Goal: Book appointment/travel/reservation

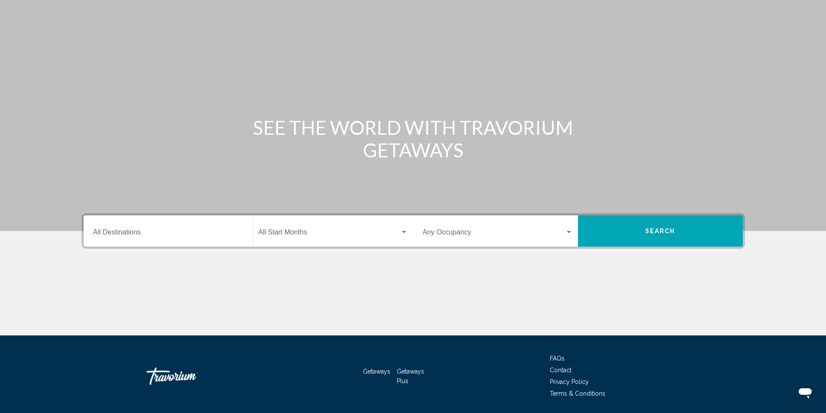
scroll to position [43, 0]
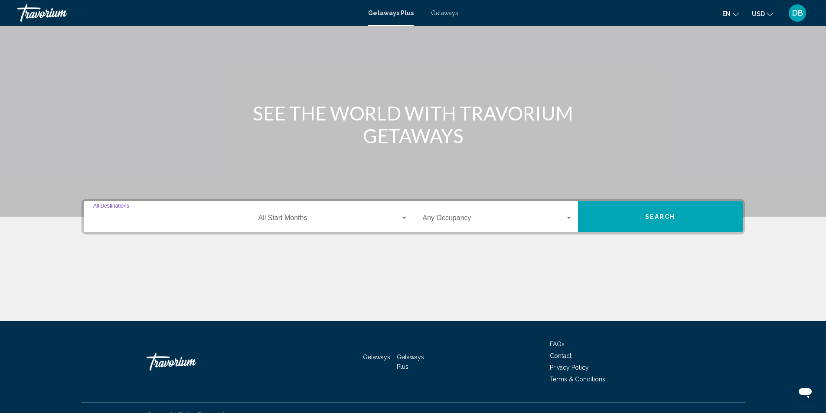
click at [125, 218] on input "Destination All Destinations" at bounding box center [168, 220] width 150 height 8
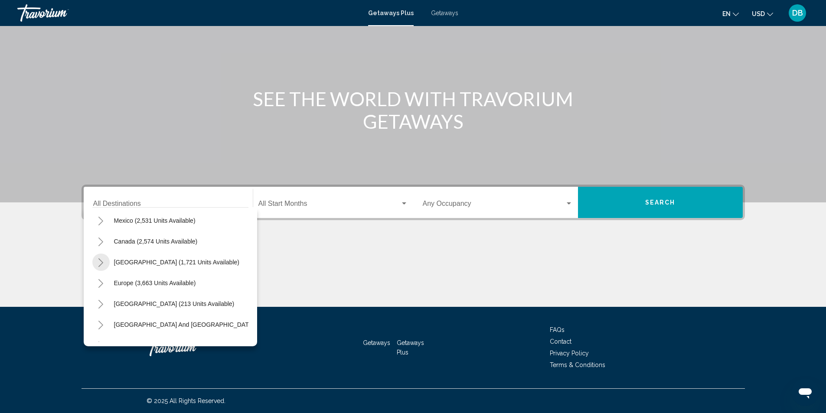
click at [101, 263] on icon "Toggle Caribbean & Atlantic Islands (1,721 units available)" at bounding box center [101, 262] width 7 height 9
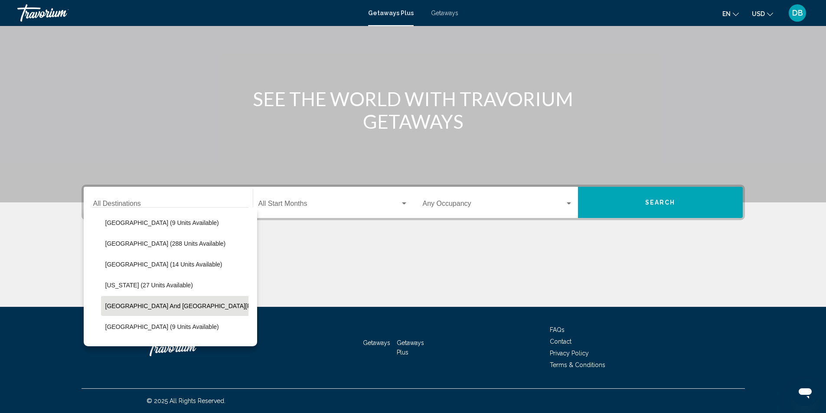
scroll to position [130, 0]
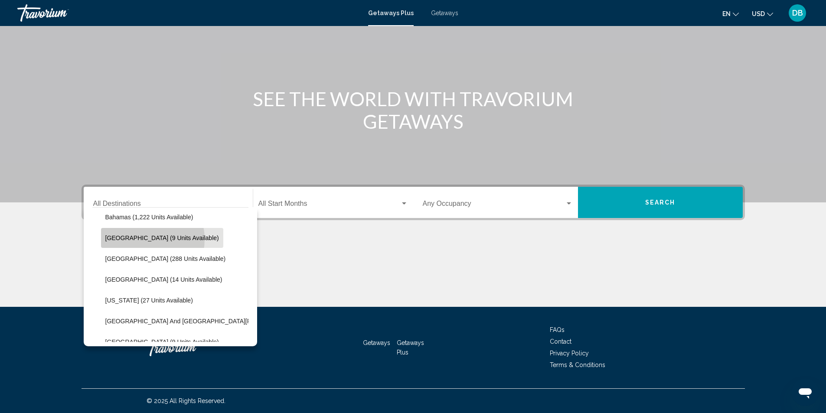
click at [140, 239] on span "[GEOGRAPHIC_DATA] (9 units available)" at bounding box center [162, 238] width 114 height 7
type input "**********"
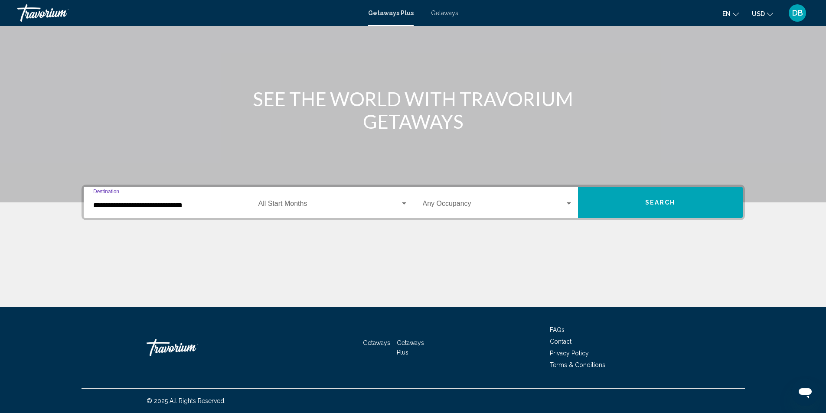
click at [300, 200] on div "Start Month All Start Months" at bounding box center [333, 202] width 150 height 27
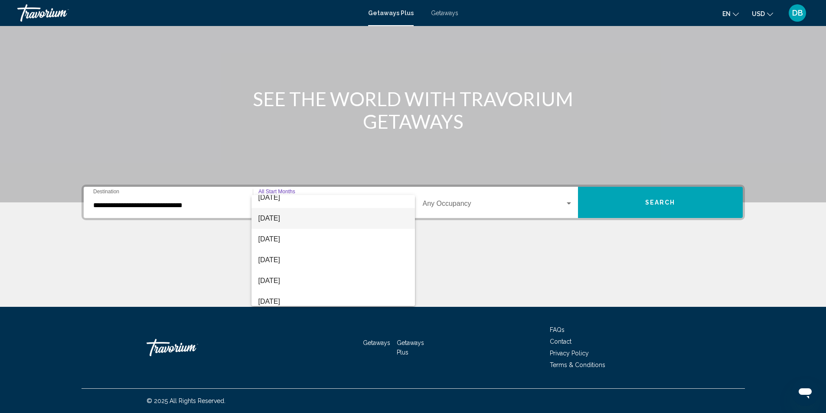
scroll to position [43, 0]
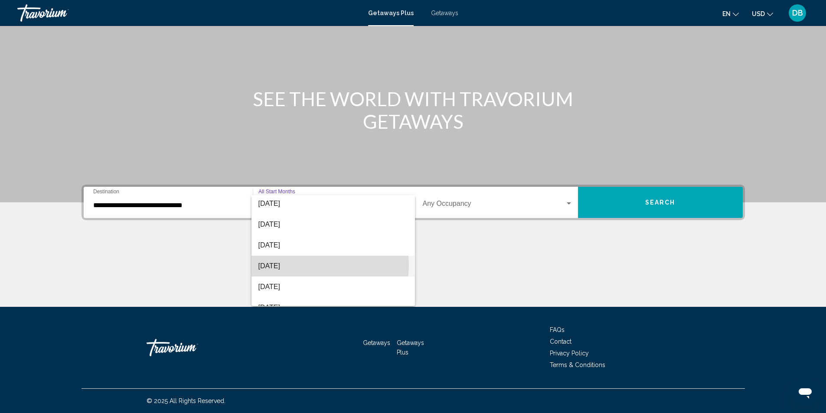
click at [312, 265] on span "[DATE]" at bounding box center [333, 266] width 150 height 21
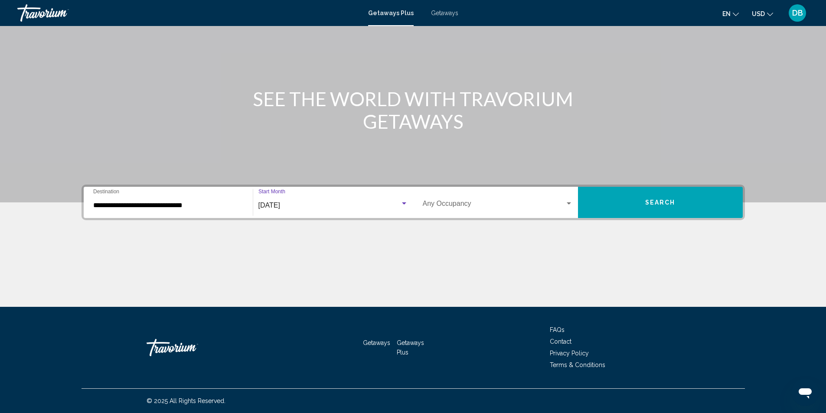
click at [481, 209] on span "Search widget" at bounding box center [494, 206] width 142 height 8
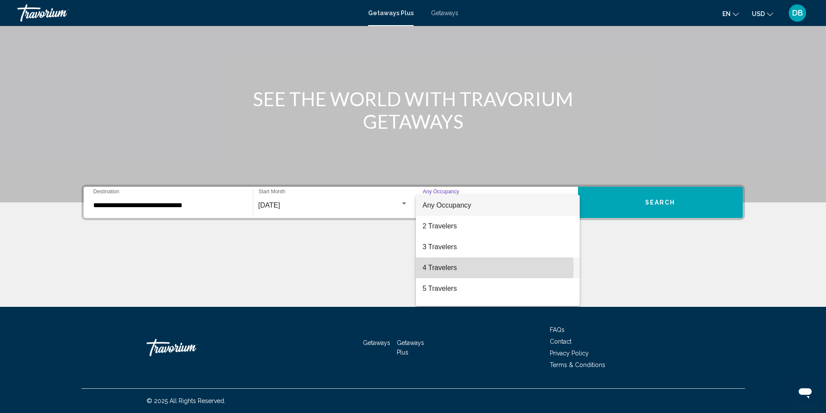
click at [461, 268] on span "4 Travelers" at bounding box center [498, 268] width 150 height 21
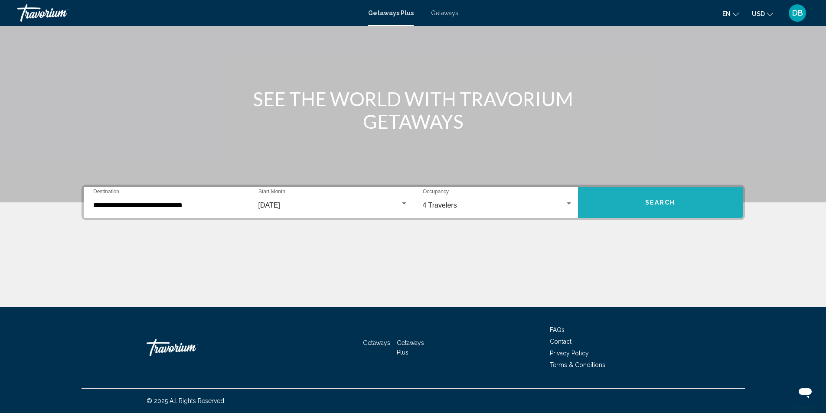
click at [669, 206] on button "Search" at bounding box center [660, 202] width 165 height 31
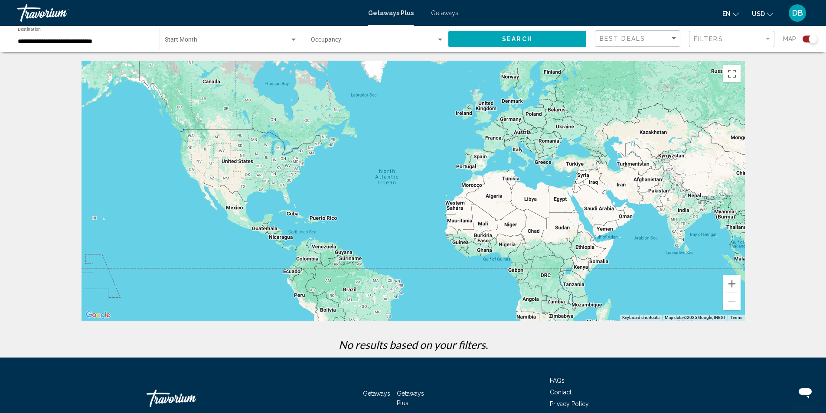
click at [69, 44] on input "**********" at bounding box center [84, 41] width 133 height 7
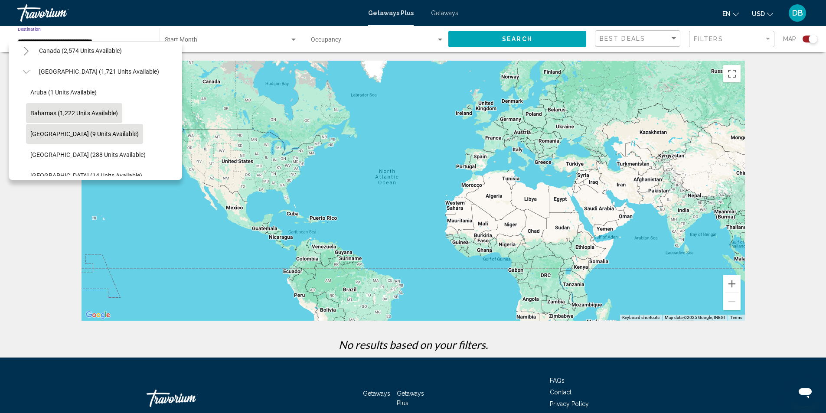
scroll to position [53, 0]
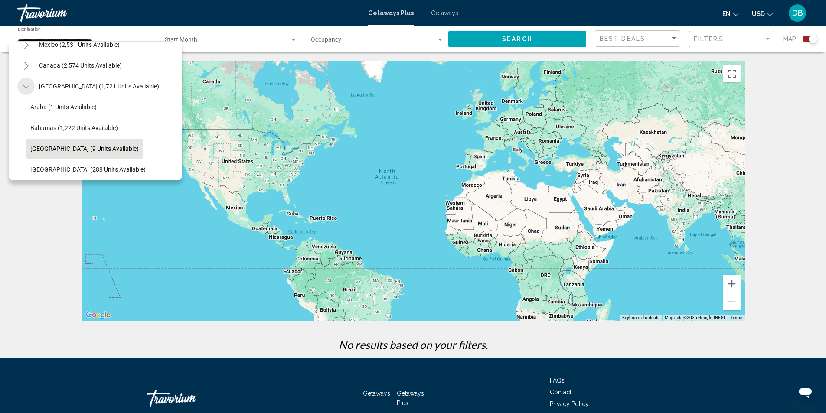
click at [24, 86] on icon "Toggle Caribbean & Atlantic Islands (1,721 units available)" at bounding box center [26, 86] width 7 height 3
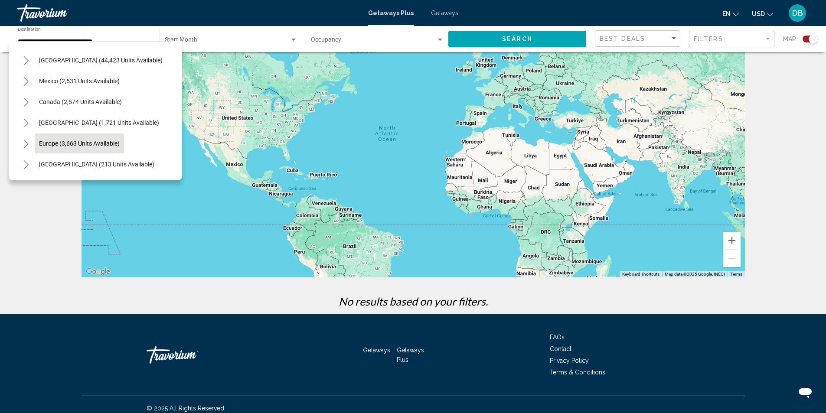
scroll to position [0, 0]
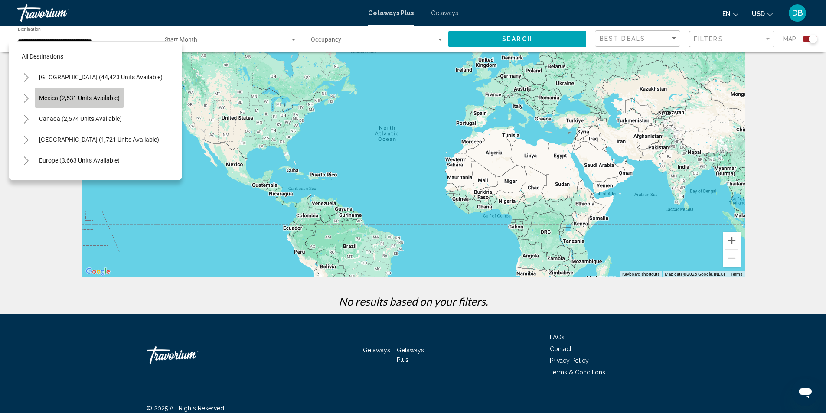
click at [95, 99] on span "Mexico (2,531 units available)" at bounding box center [79, 98] width 81 height 7
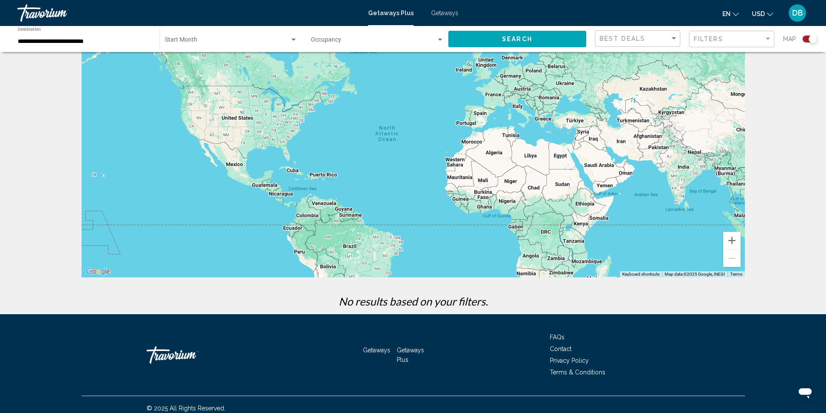
click at [61, 46] on div "**********" at bounding box center [84, 39] width 133 height 24
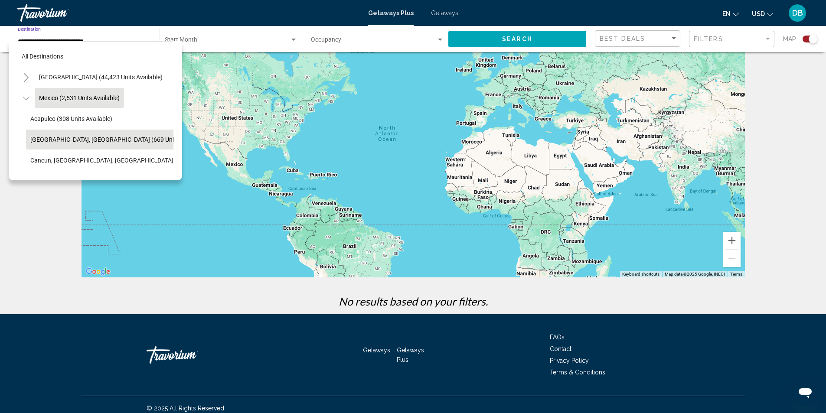
click at [73, 135] on button "[GEOGRAPHIC_DATA], [GEOGRAPHIC_DATA] (669 units available)" at bounding box center [118, 140] width 185 height 20
type input "**********"
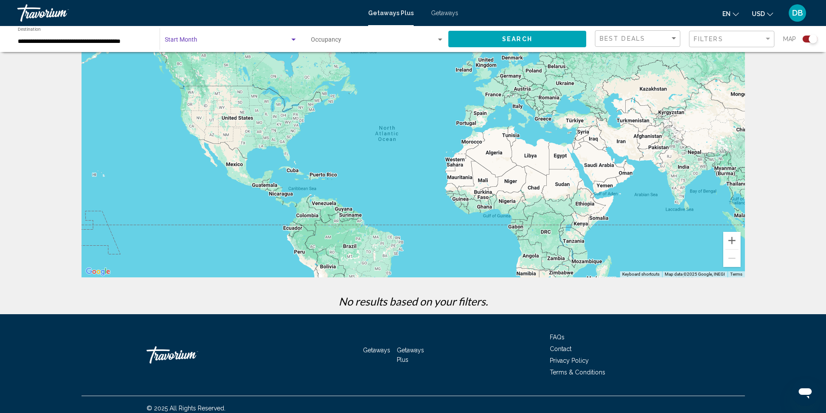
click at [199, 42] on span "Search widget" at bounding box center [227, 41] width 125 height 7
click at [178, 33] on div "All Start Months" at bounding box center [230, 42] width 147 height 18
click at [201, 45] on span "All Start Months" at bounding box center [185, 41] width 43 height 7
click at [292, 39] on div "Search widget" at bounding box center [293, 40] width 4 height 2
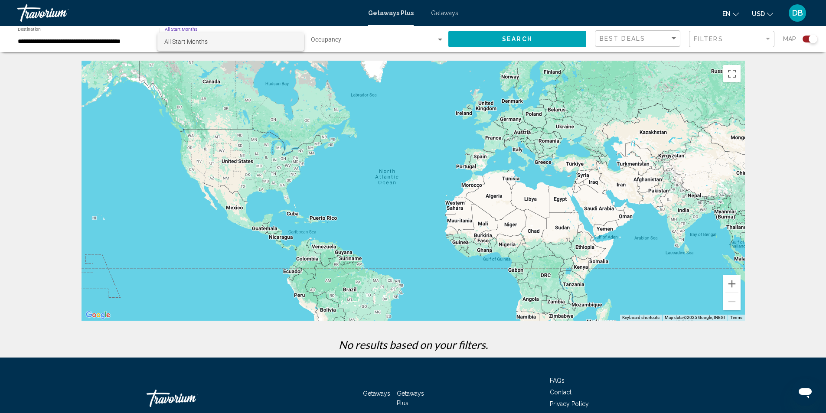
click at [362, 45] on div at bounding box center [413, 206] width 826 height 413
click at [438, 39] on div "Search widget" at bounding box center [440, 40] width 4 height 2
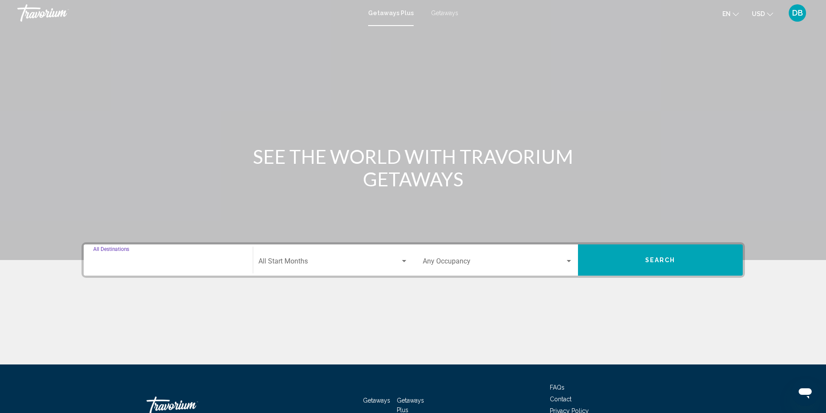
click at [140, 260] on input "Destination All Destinations" at bounding box center [168, 263] width 150 height 8
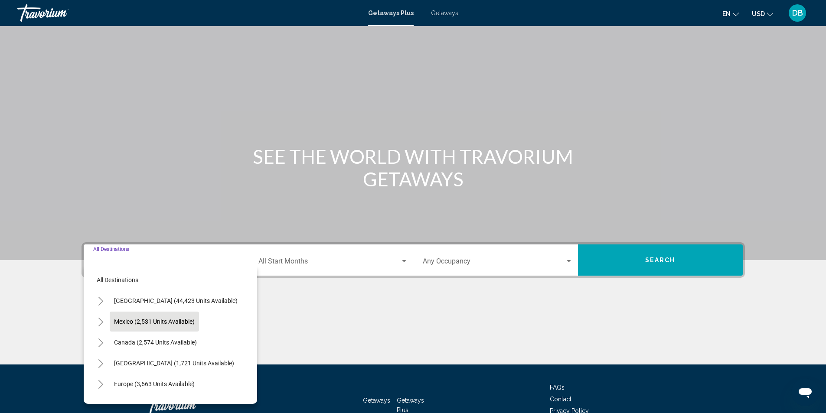
scroll to position [58, 0]
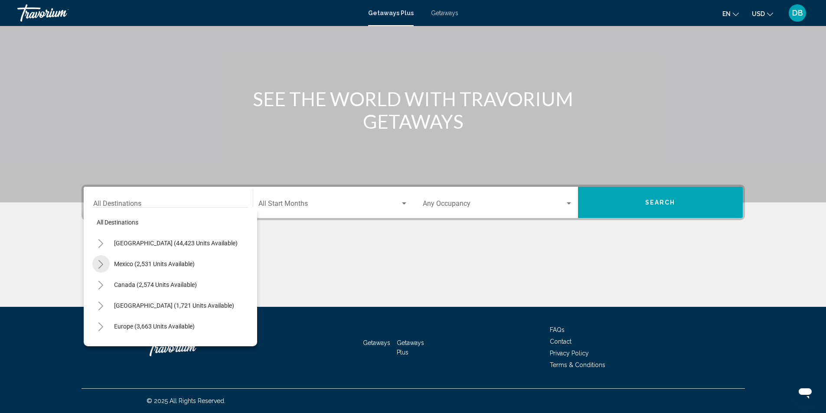
click at [102, 267] on icon "Toggle Mexico (2,531 units available)" at bounding box center [101, 264] width 7 height 9
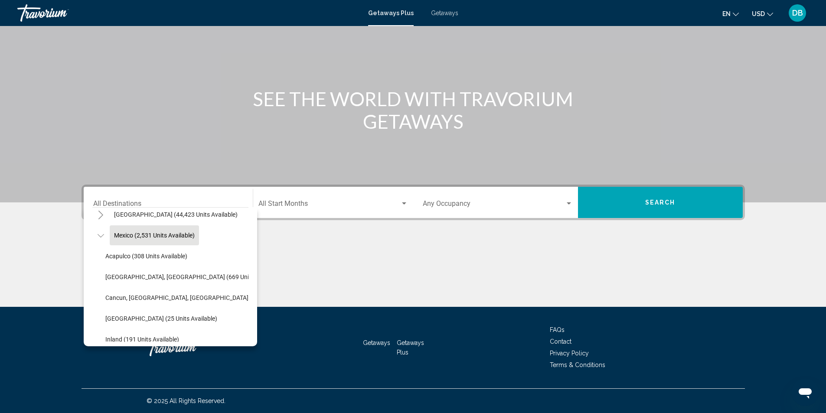
scroll to position [43, 0]
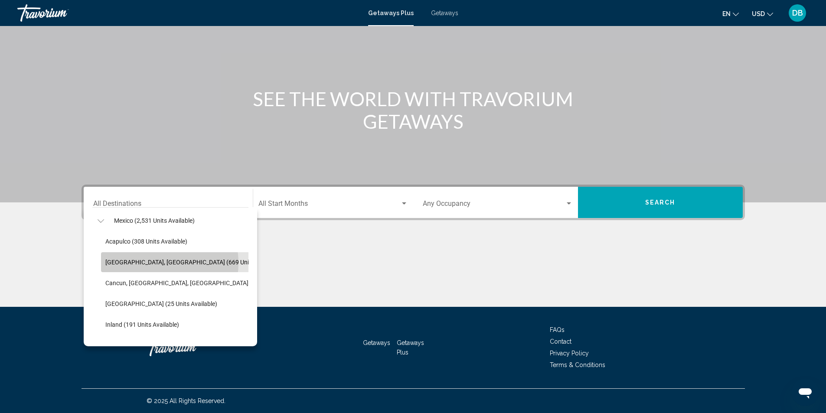
click at [156, 263] on span "[GEOGRAPHIC_DATA], [GEOGRAPHIC_DATA] (669 units available)" at bounding box center [193, 262] width 176 height 7
type input "**********"
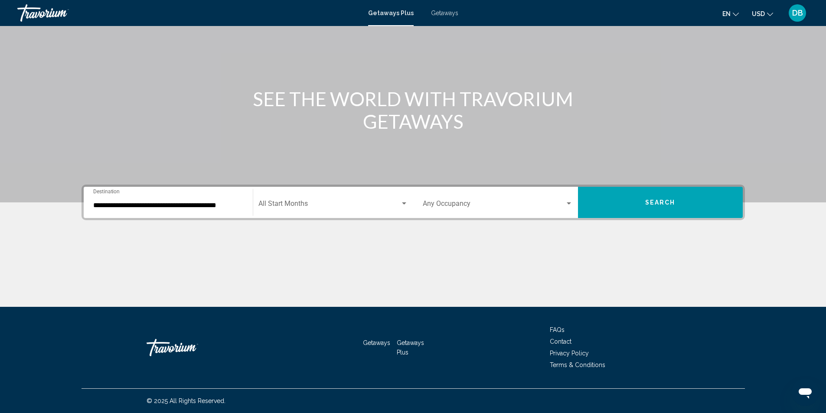
click at [357, 201] on div "Start Month All Start Months" at bounding box center [333, 202] width 150 height 27
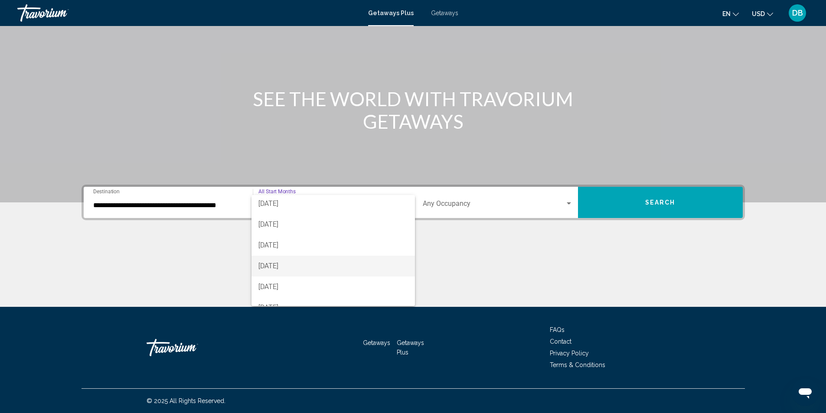
click at [332, 269] on span "[DATE]" at bounding box center [333, 266] width 150 height 21
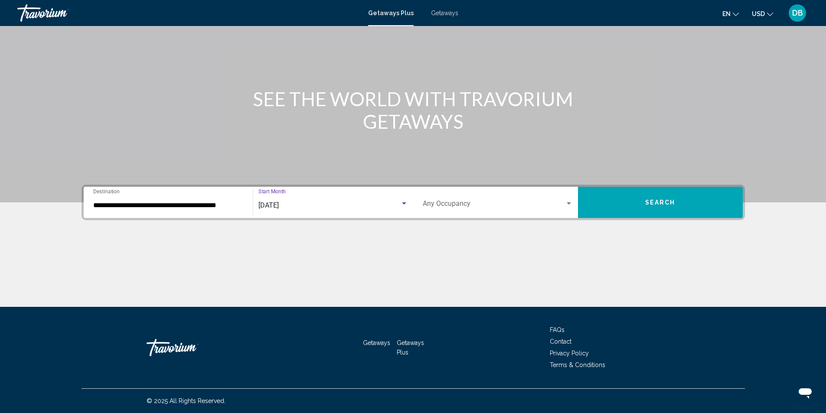
click at [517, 205] on span "Search widget" at bounding box center [494, 206] width 142 height 8
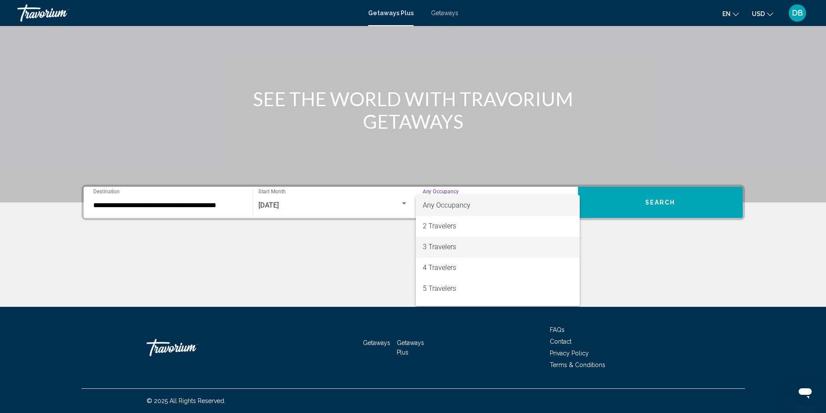
click at [489, 248] on span "3 Travelers" at bounding box center [498, 247] width 150 height 21
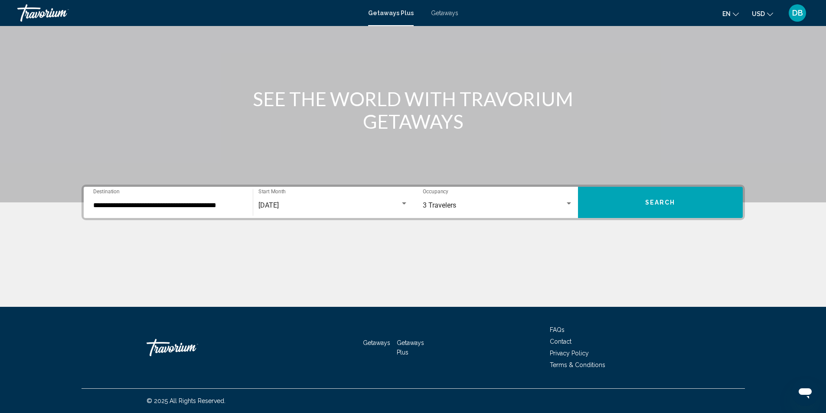
click at [640, 261] on div "Main content" at bounding box center [413, 274] width 663 height 65
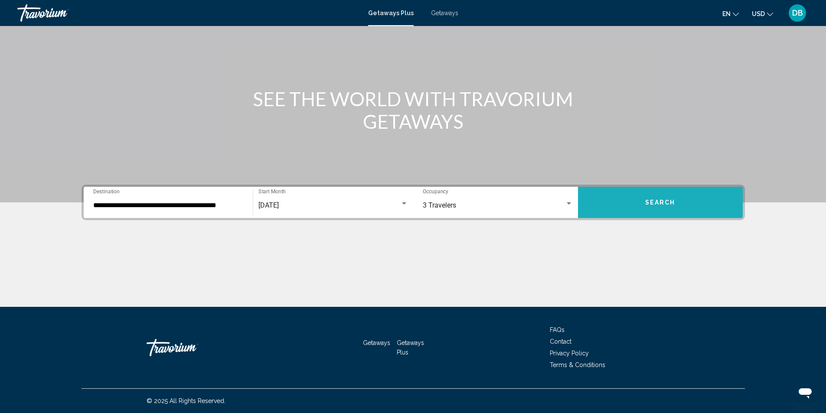
click at [663, 205] on span "Search" at bounding box center [660, 202] width 30 height 7
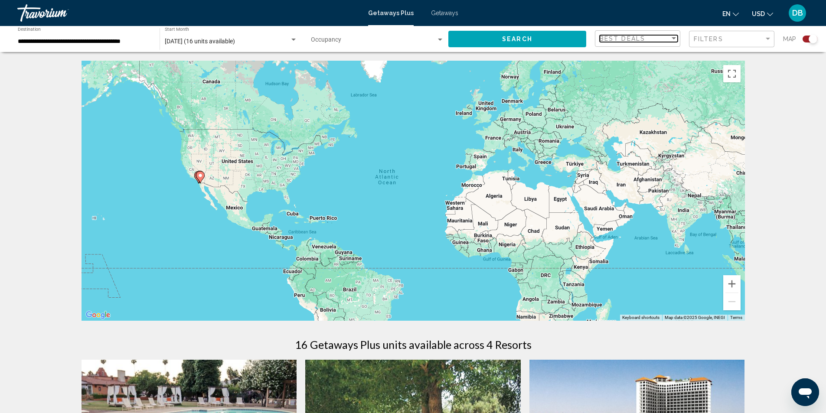
click at [662, 42] on mat-select "Best Deals" at bounding box center [639, 38] width 78 height 7
click at [728, 40] on div at bounding box center [413, 206] width 826 height 413
click at [763, 39] on div "Filters" at bounding box center [729, 39] width 70 height 7
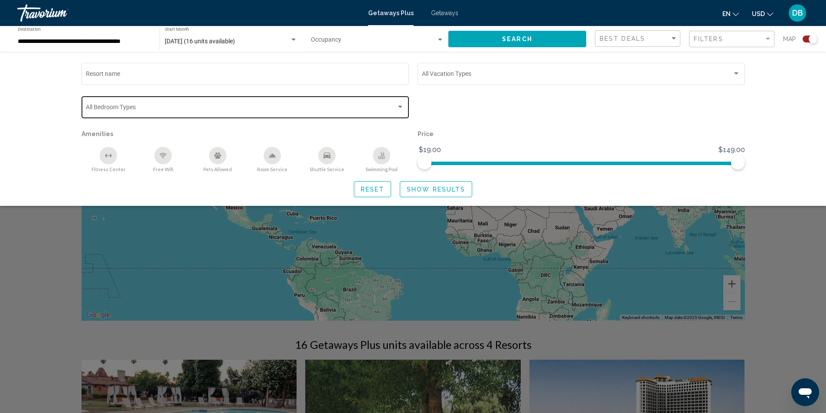
click at [399, 103] on div "Bedroom Types All Bedroom Types" at bounding box center [245, 107] width 318 height 24
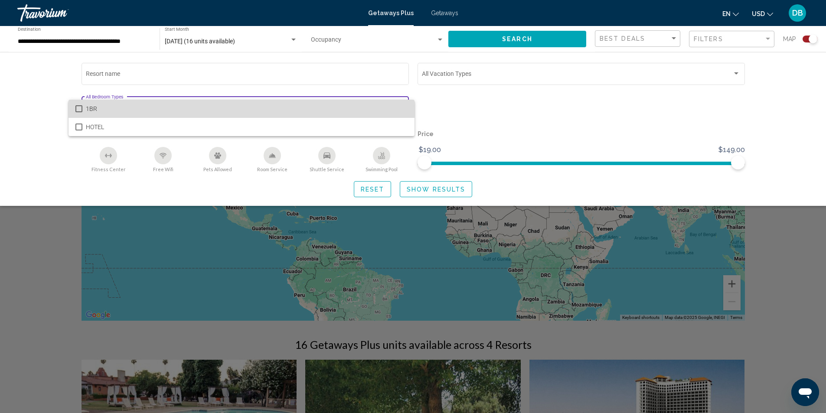
click at [399, 103] on span "1BR" at bounding box center [247, 109] width 322 height 18
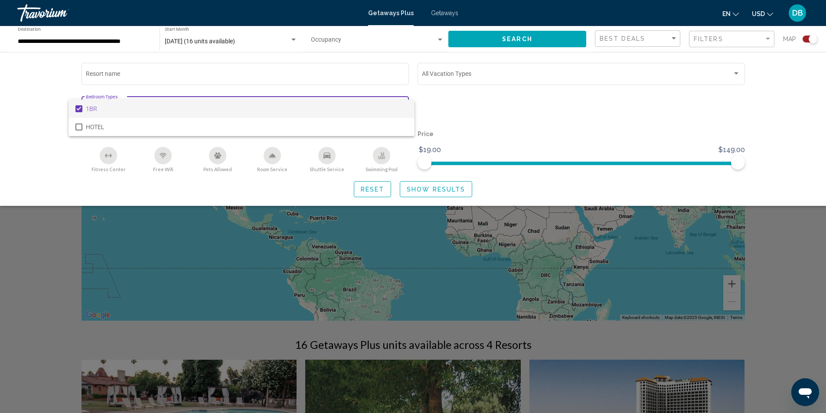
click at [83, 111] on mat-option "1BR" at bounding box center [242, 109] width 346 height 18
click at [3, 149] on div at bounding box center [413, 206] width 826 height 413
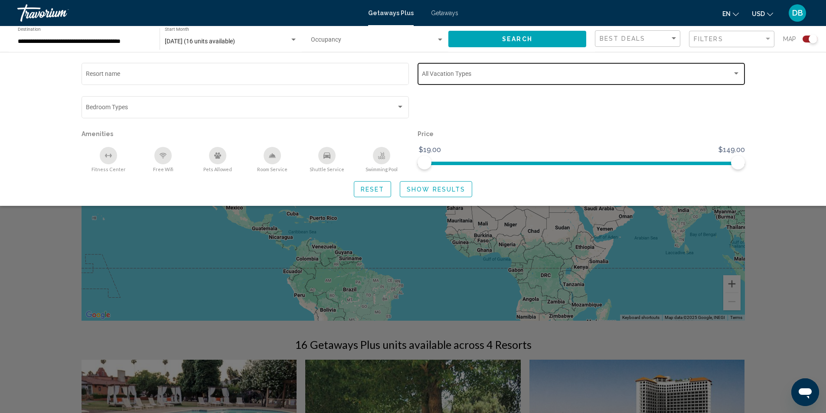
click at [733, 76] on div "Search widget" at bounding box center [736, 73] width 8 height 7
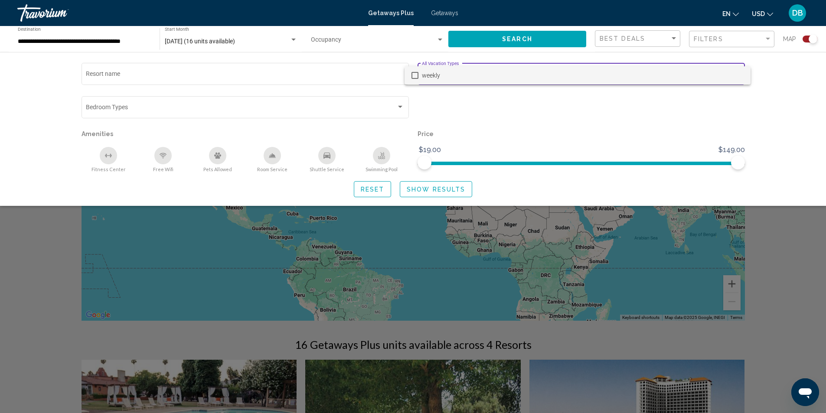
click at [733, 76] on span "weekly" at bounding box center [583, 75] width 322 height 18
click at [428, 190] on div at bounding box center [413, 206] width 826 height 413
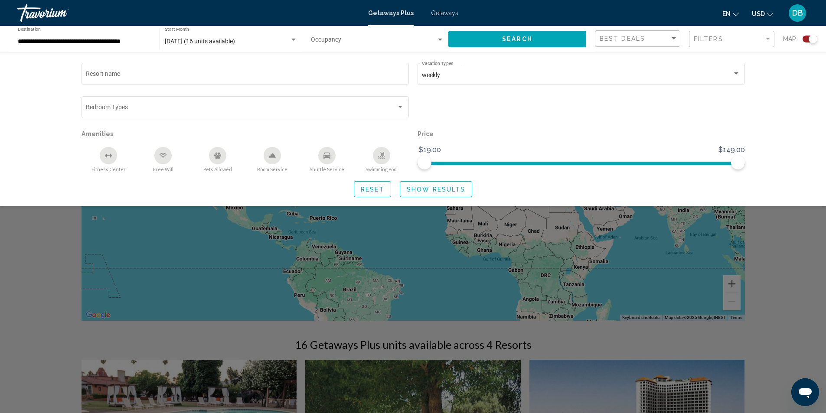
click at [447, 189] on span "Show Results" at bounding box center [436, 189] width 59 height 7
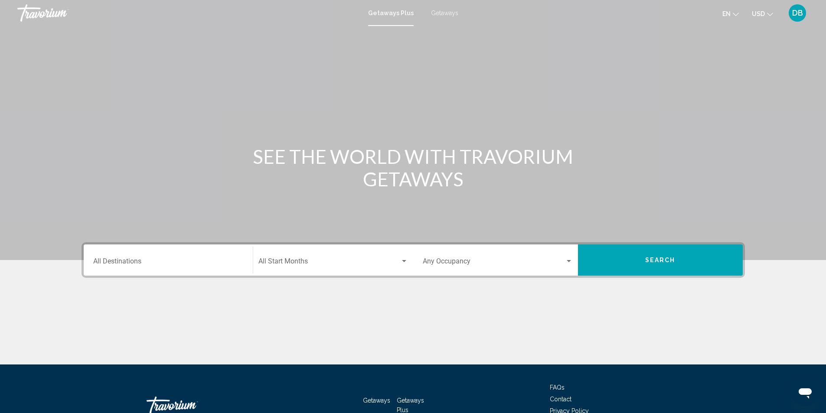
click at [127, 258] on div "Destination All Destinations" at bounding box center [168, 260] width 150 height 27
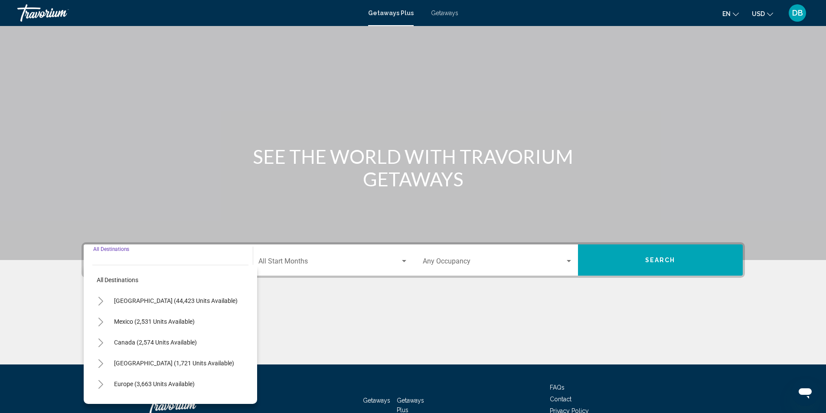
scroll to position [58, 0]
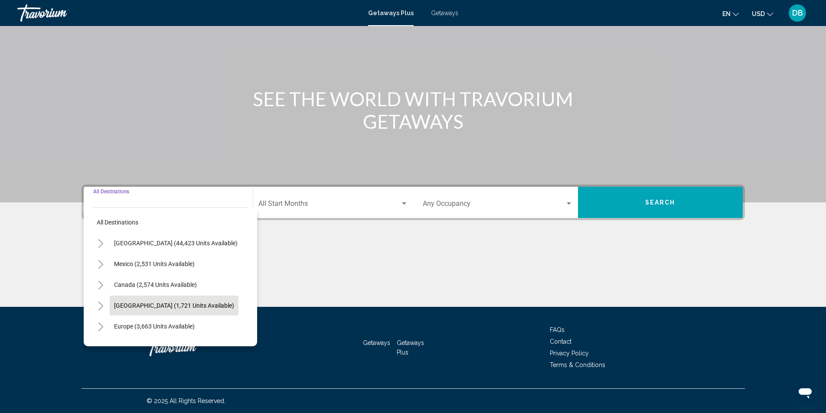
click at [124, 302] on span "[GEOGRAPHIC_DATA] (1,721 units available)" at bounding box center [174, 305] width 120 height 7
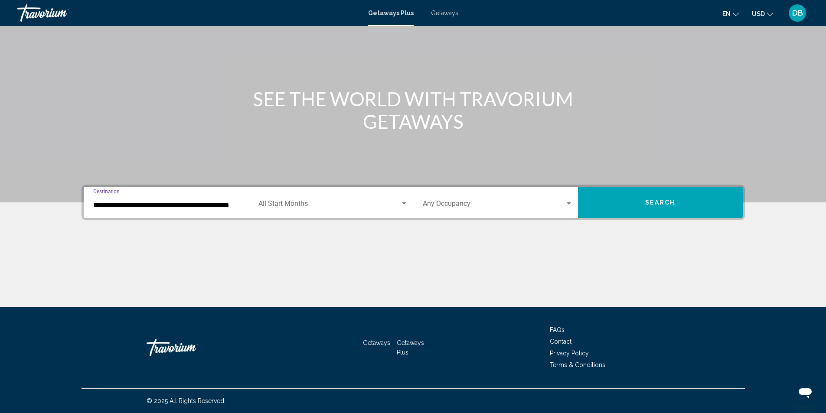
click at [140, 209] on input "**********" at bounding box center [168, 206] width 150 height 8
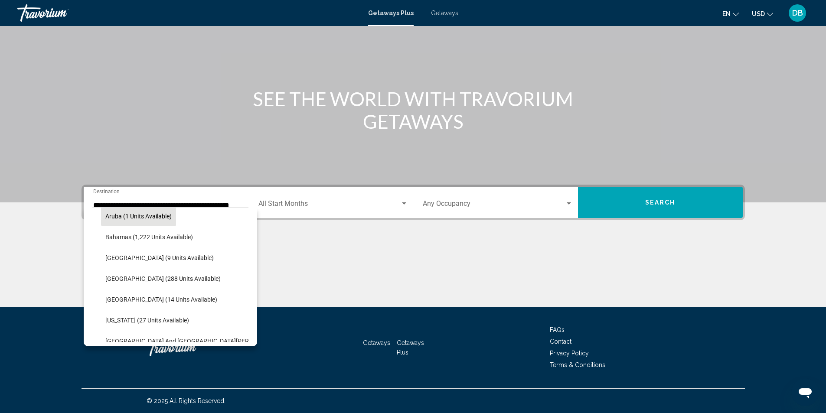
scroll to position [121, 0]
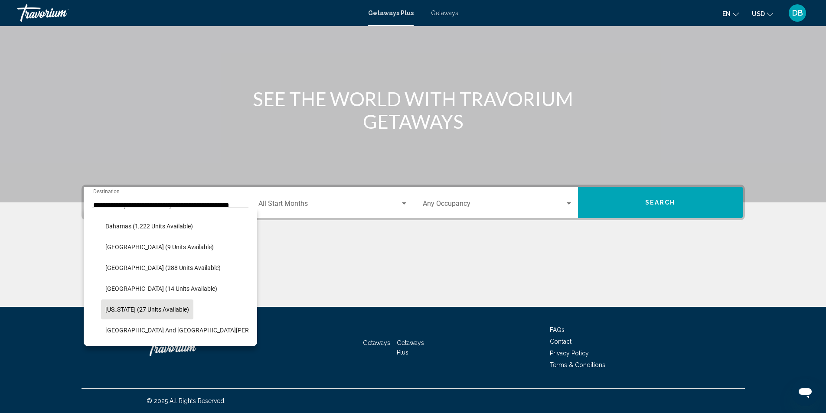
click at [122, 304] on button "[US_STATE] (27 units available)" at bounding box center [147, 310] width 92 height 20
type input "**********"
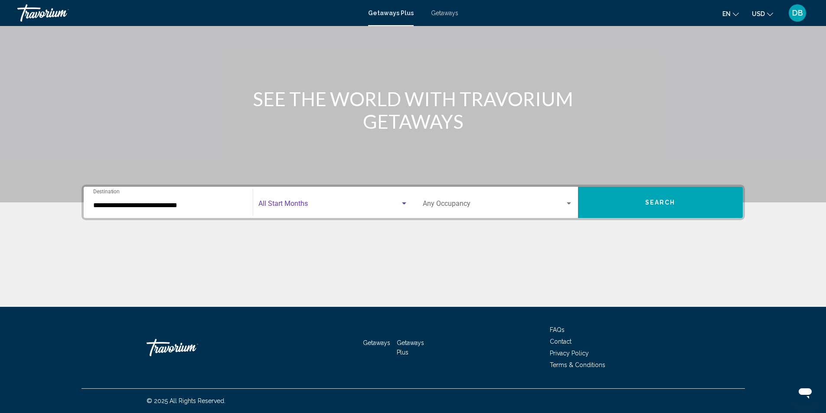
click at [311, 209] on span "Search widget" at bounding box center [329, 206] width 142 height 8
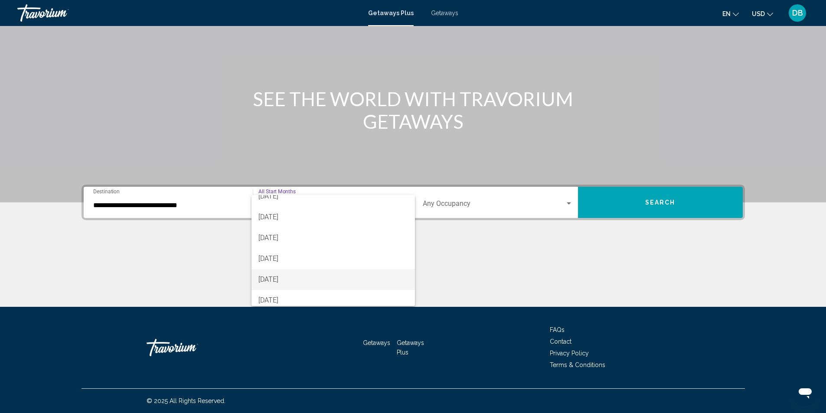
scroll to position [43, 0]
click at [295, 264] on span "[DATE]" at bounding box center [333, 266] width 150 height 21
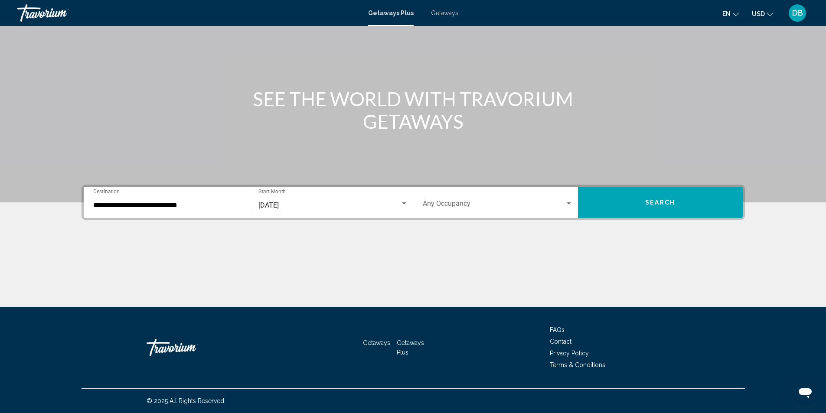
click at [450, 200] on div "Occupancy Any Occupancy" at bounding box center [498, 202] width 150 height 27
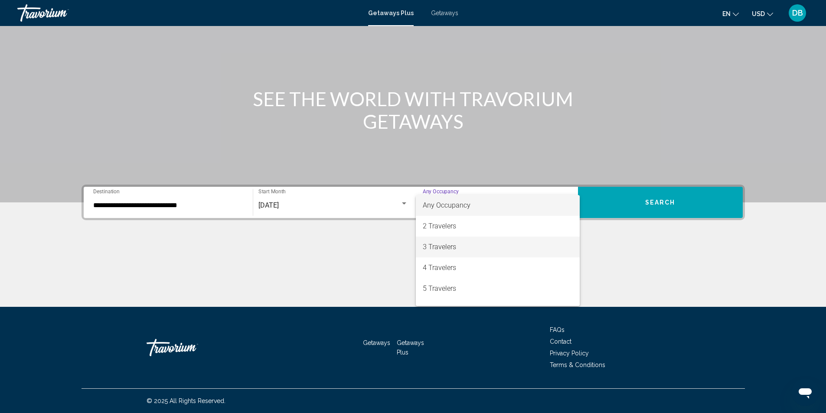
click at [434, 246] on span "3 Travelers" at bounding box center [498, 247] width 150 height 21
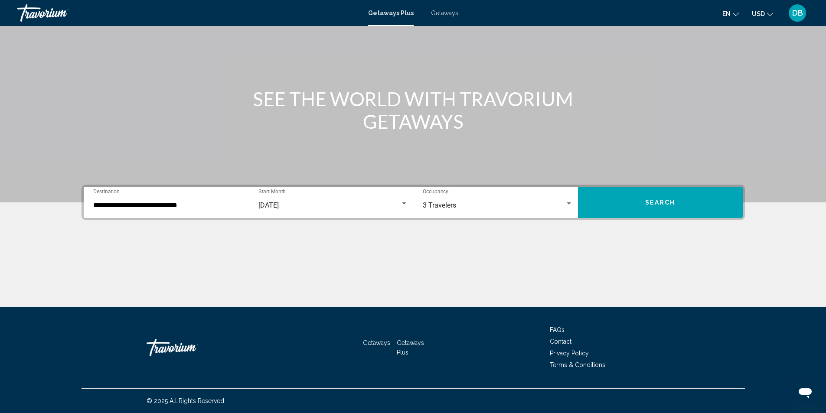
click at [620, 256] on div "Main content" at bounding box center [413, 274] width 663 height 65
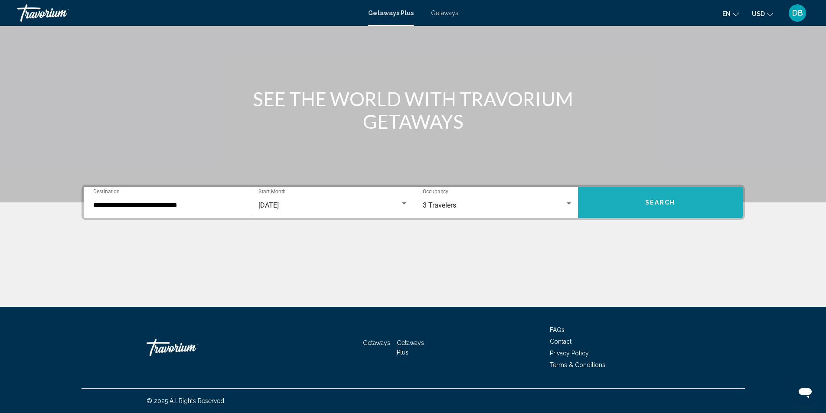
click at [656, 197] on button "Search" at bounding box center [660, 202] width 165 height 31
